Goal: Register for event/course

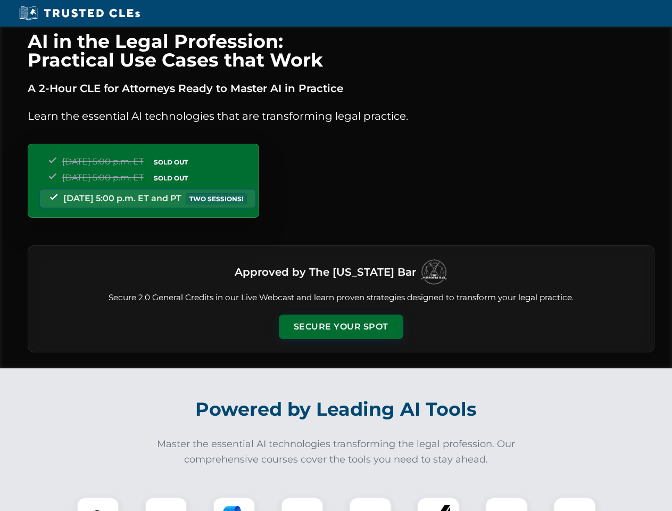
click at [341, 327] on button "Secure Your Spot" at bounding box center [341, 326] width 125 height 24
click at [98, 504] on img at bounding box center [97, 518] width 31 height 31
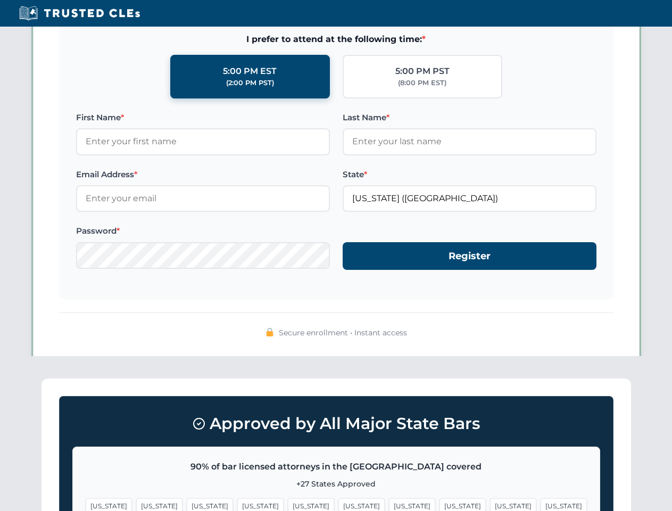
click at [490, 504] on span "[US_STATE]" at bounding box center [513, 505] width 46 height 15
